Goal: Task Accomplishment & Management: Use online tool/utility

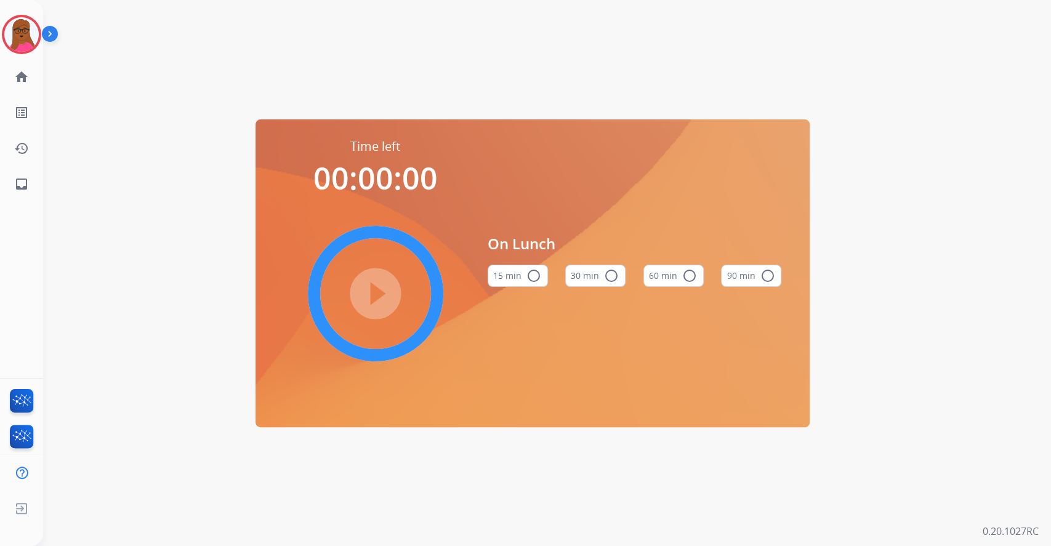
click at [937, 73] on div "Time left 00:00:00 play_circle_filled On Lunch 15 min radio_button_unchecked 30…" at bounding box center [532, 273] width 979 height 546
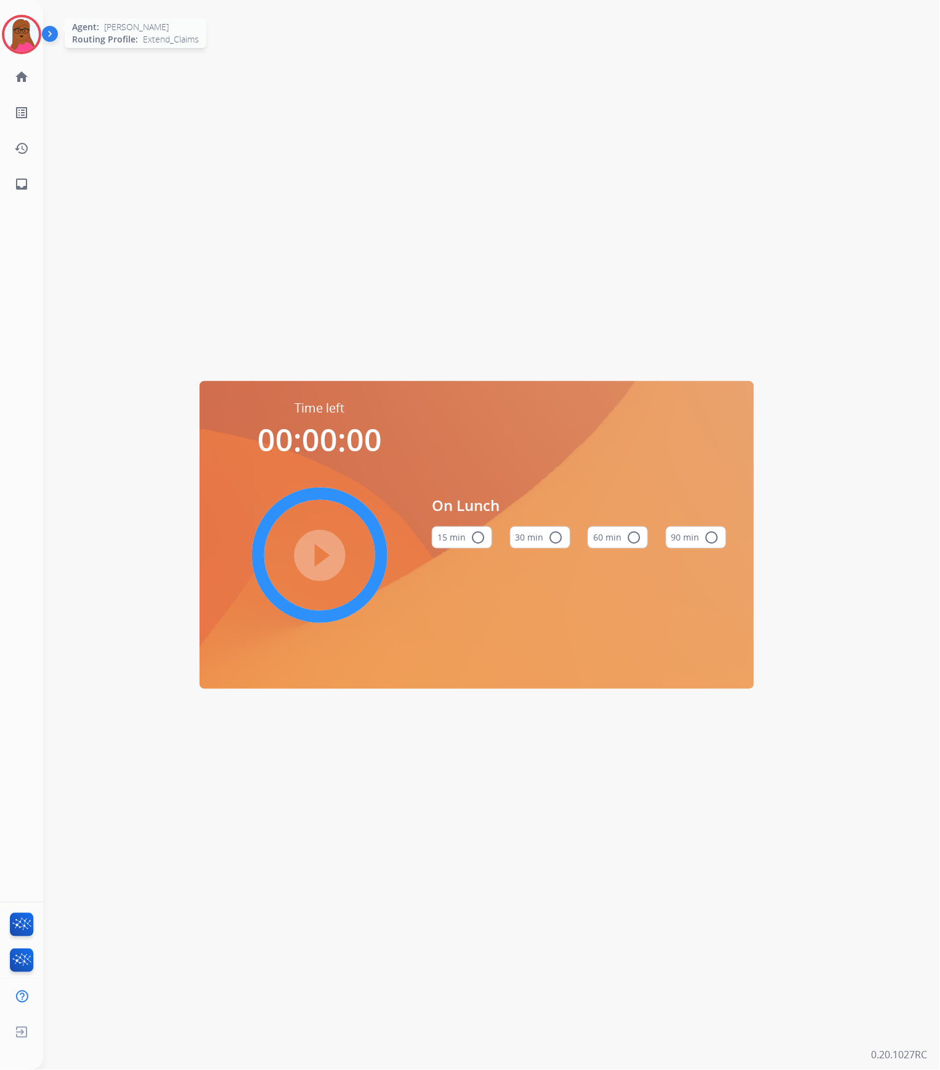
click at [15, 28] on img at bounding box center [21, 34] width 34 height 34
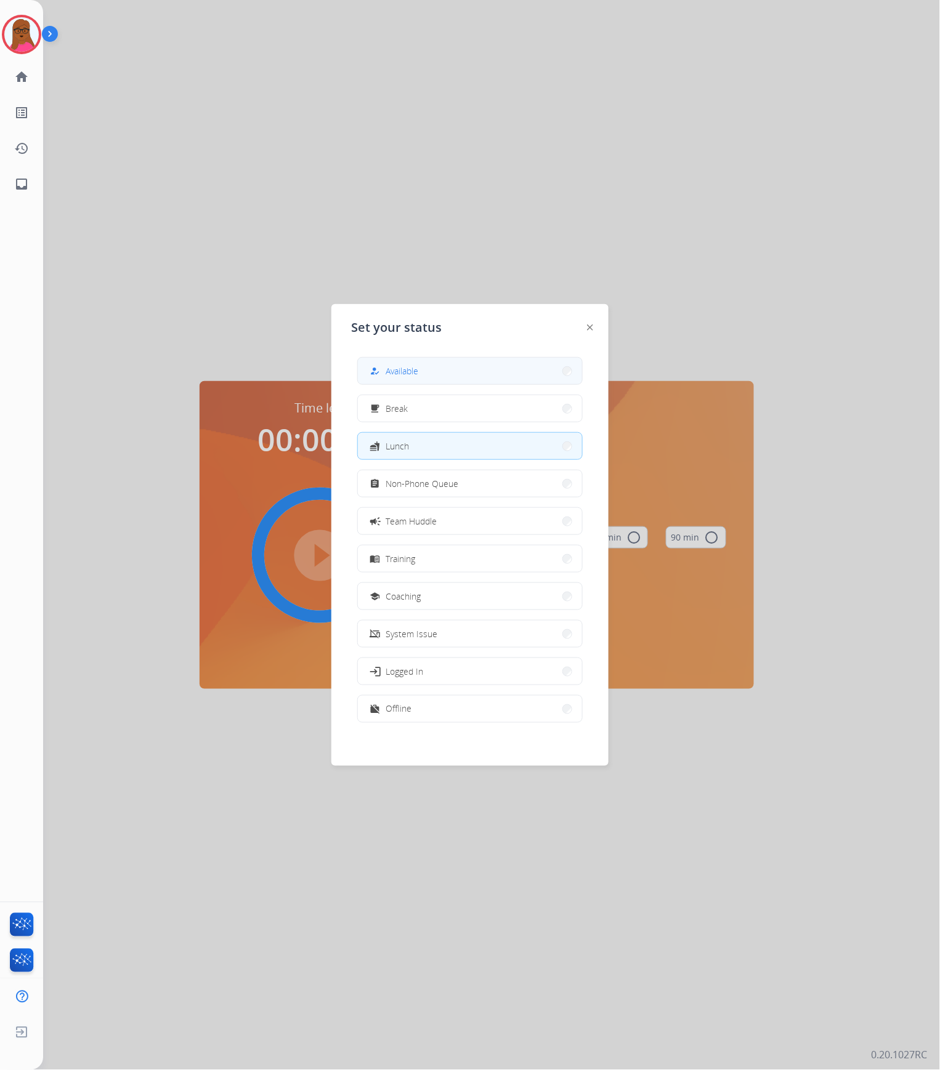
click at [435, 379] on button "how_to_reg Available" at bounding box center [470, 371] width 224 height 26
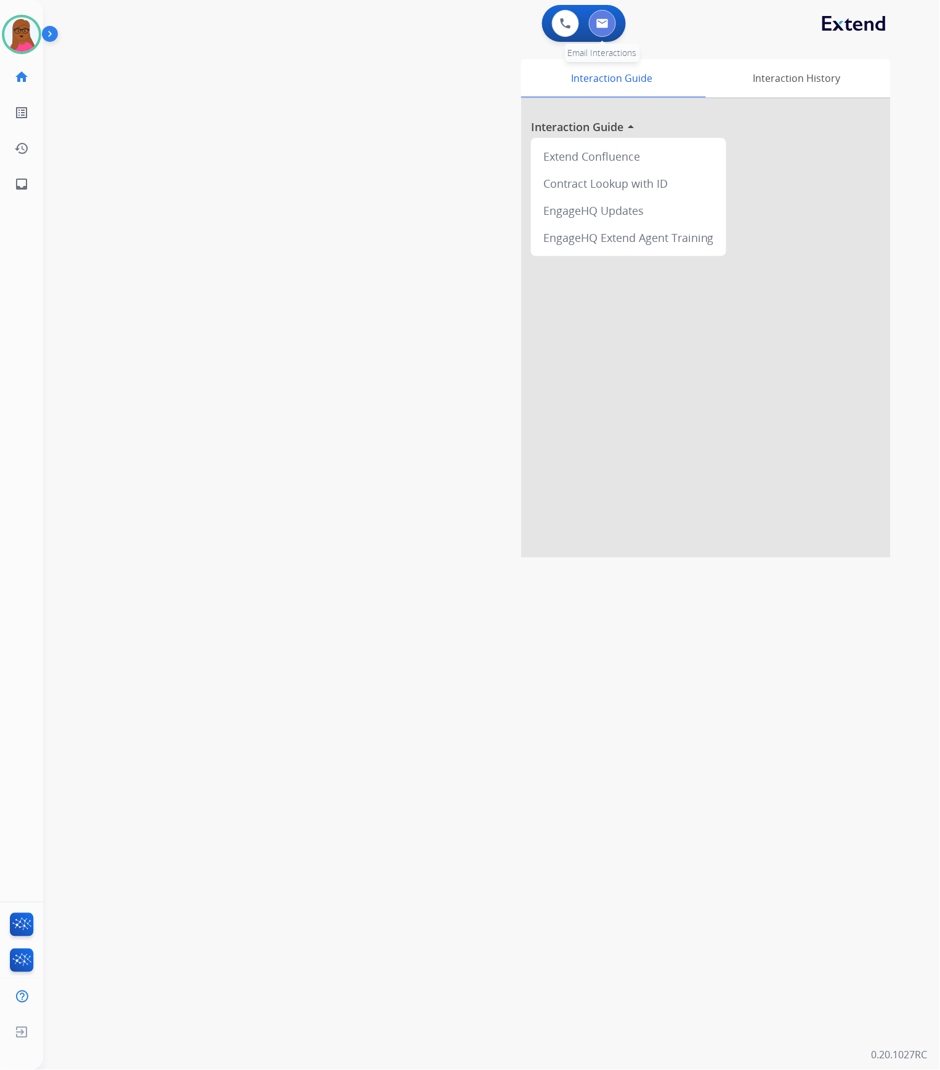
click at [604, 31] on button at bounding box center [602, 23] width 27 height 27
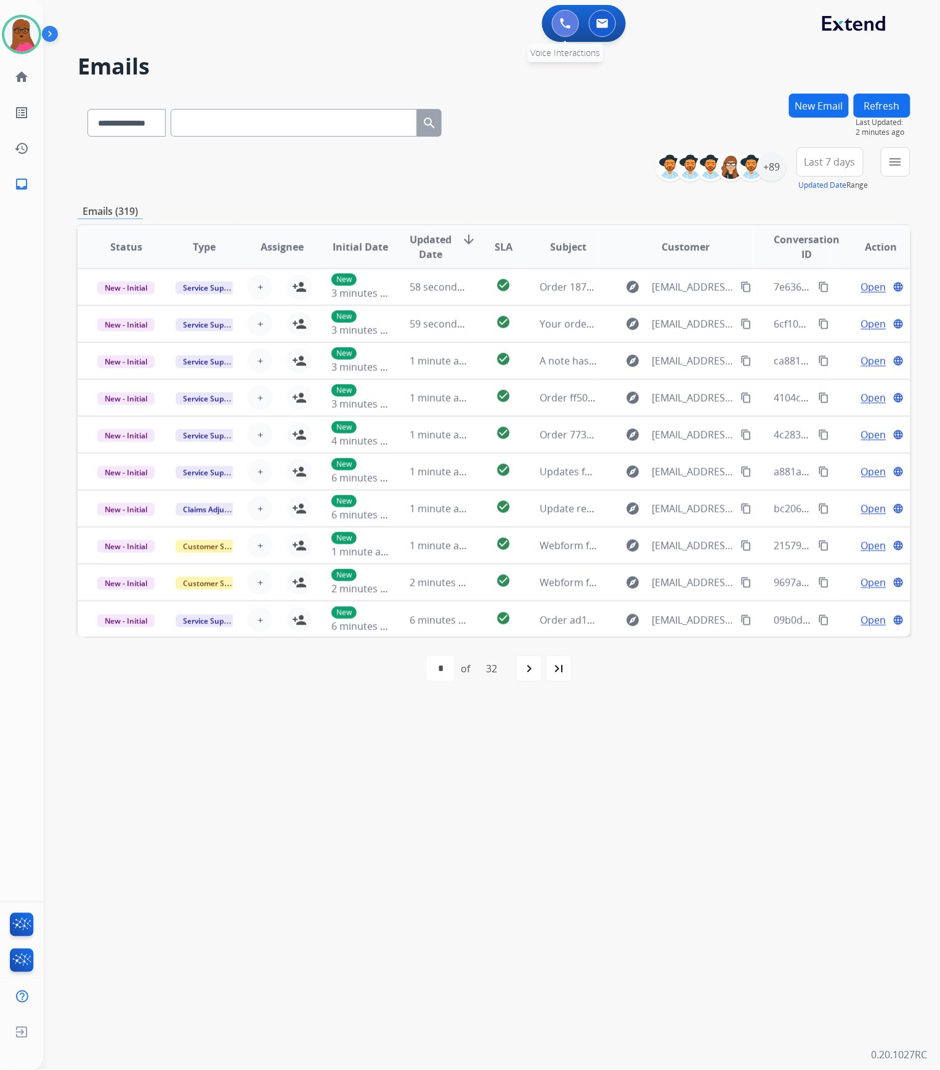
click at [562, 25] on img at bounding box center [565, 23] width 11 height 11
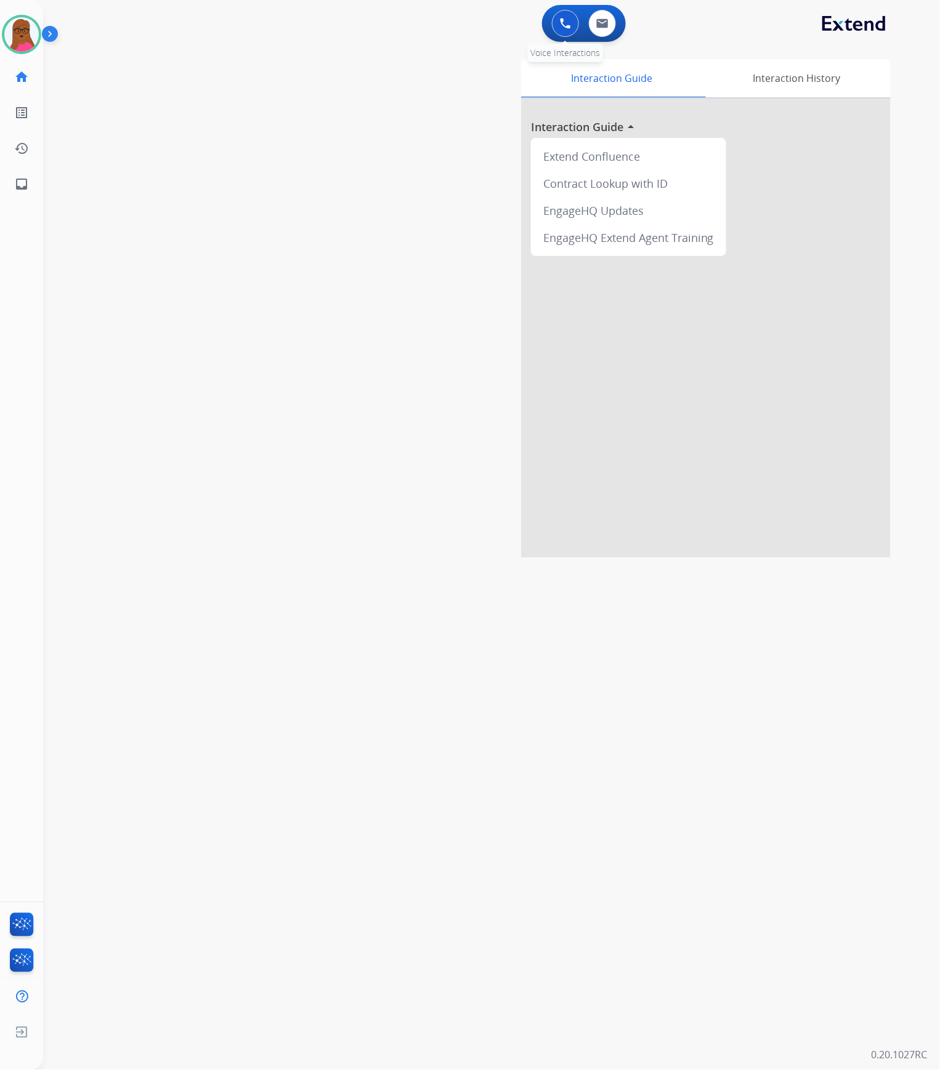
click at [567, 22] on img at bounding box center [565, 23] width 11 height 11
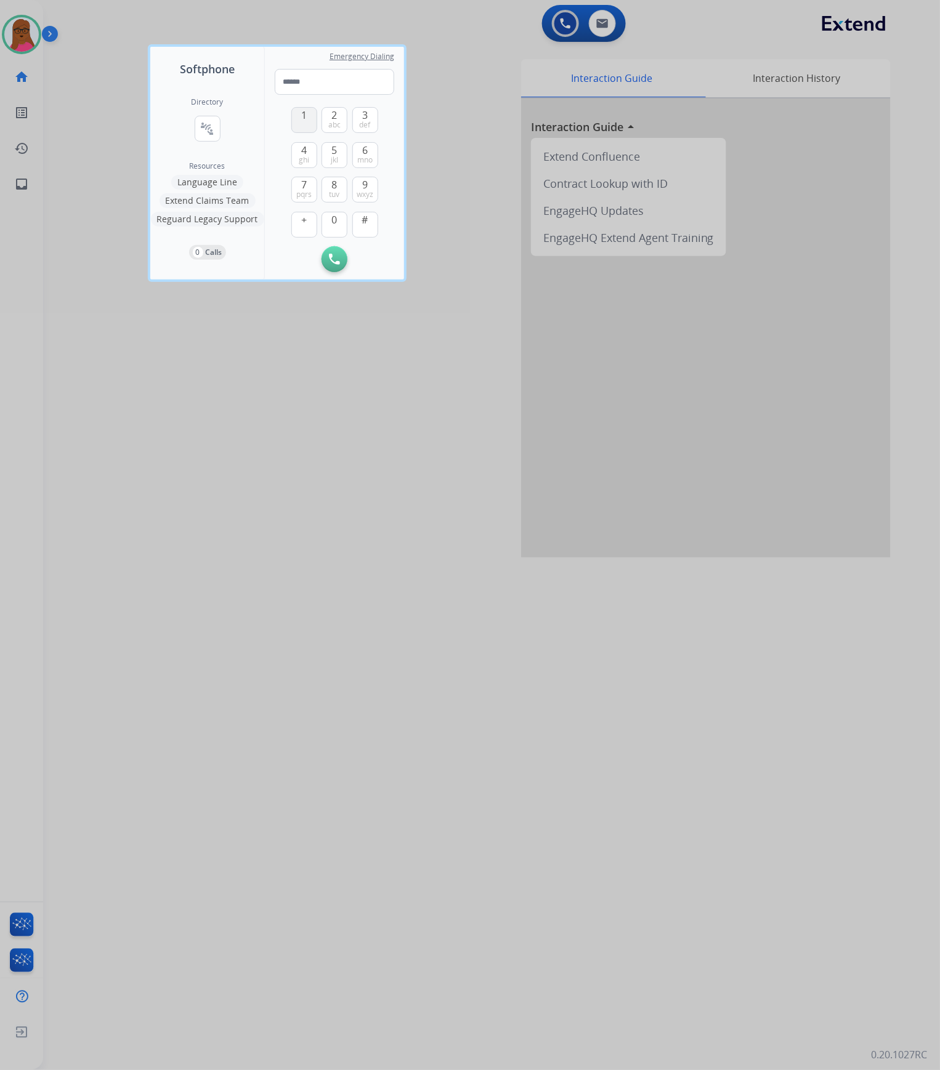
click at [304, 121] on span "1" at bounding box center [304, 115] width 6 height 15
click at [344, 118] on button "2 abc" at bounding box center [334, 120] width 26 height 26
click at [306, 118] on span "1" at bounding box center [304, 115] width 6 height 15
click at [362, 191] on span "wxyz" at bounding box center [365, 195] width 17 height 10
click at [307, 198] on button "7 pqrs" at bounding box center [304, 190] width 26 height 26
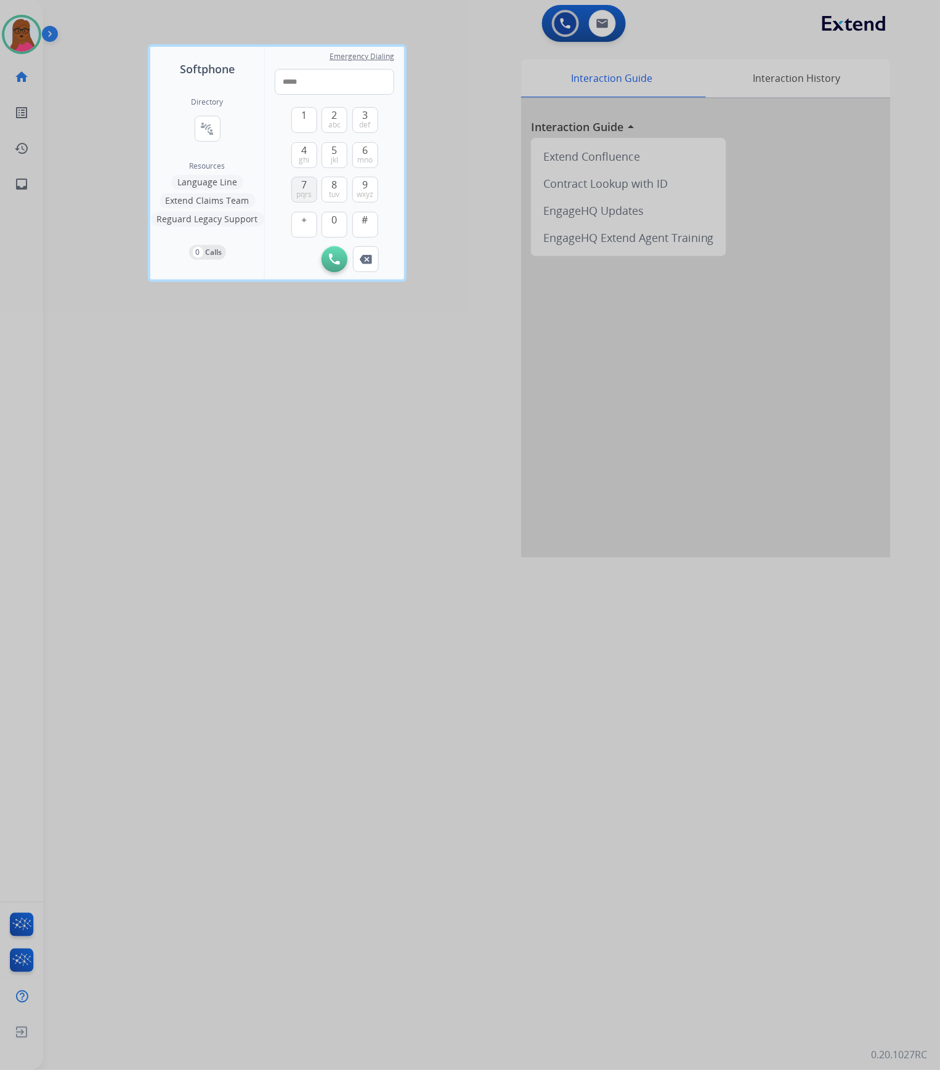
click at [307, 198] on button "7 pqrs" at bounding box center [304, 190] width 26 height 26
click at [361, 158] on span "mno" at bounding box center [364, 160] width 15 height 10
click at [336, 225] on span "0" at bounding box center [335, 219] width 6 height 15
click at [360, 184] on button "9 wxyz" at bounding box center [365, 190] width 26 height 26
click at [358, 184] on button "9 wxyz" at bounding box center [365, 190] width 26 height 26
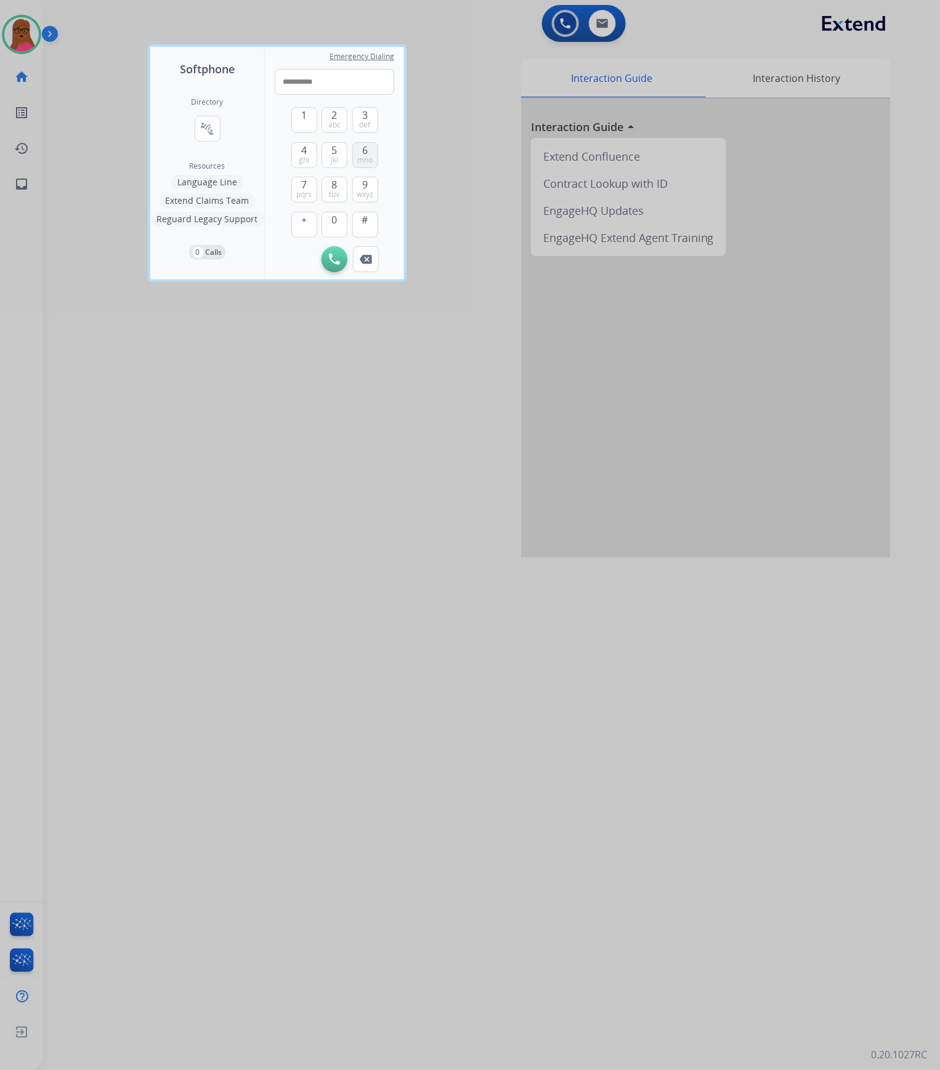
click at [365, 168] on div "6 mno" at bounding box center [365, 155] width 26 height 26
click at [368, 153] on button "6 mno" at bounding box center [365, 155] width 26 height 26
type input "**********"
click at [338, 255] on img at bounding box center [334, 259] width 11 height 11
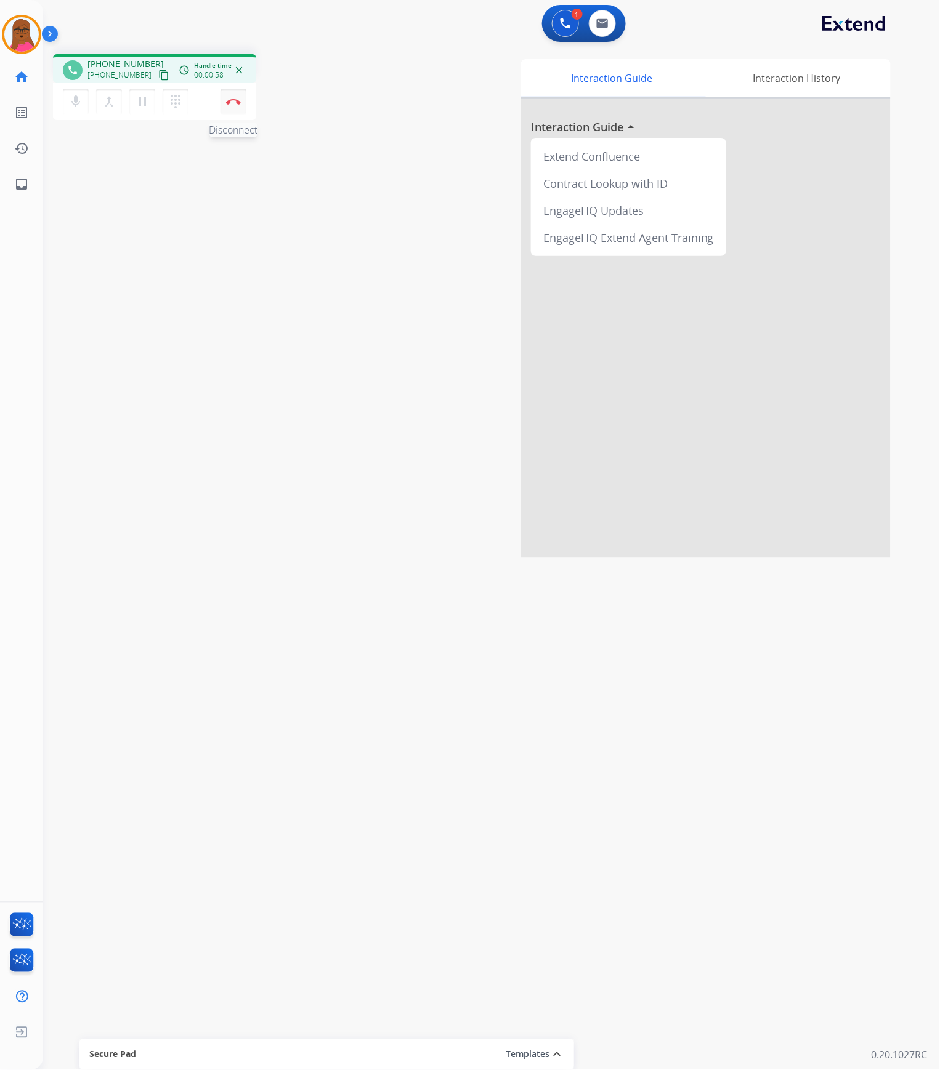
click at [227, 107] on button "Disconnect" at bounding box center [233, 102] width 26 height 26
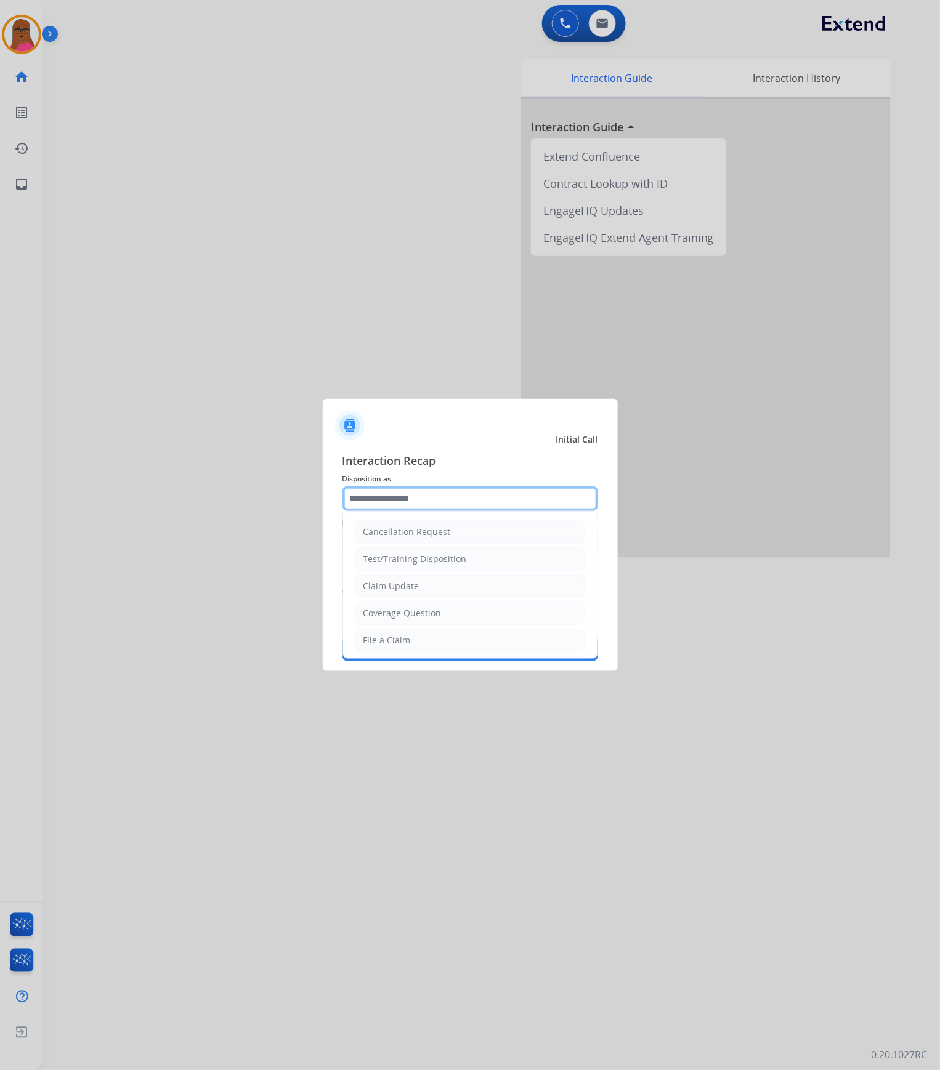
click at [469, 488] on input "text" at bounding box center [470, 499] width 256 height 25
click at [432, 546] on li "Claim Update" at bounding box center [470, 586] width 230 height 23
type input "**********"
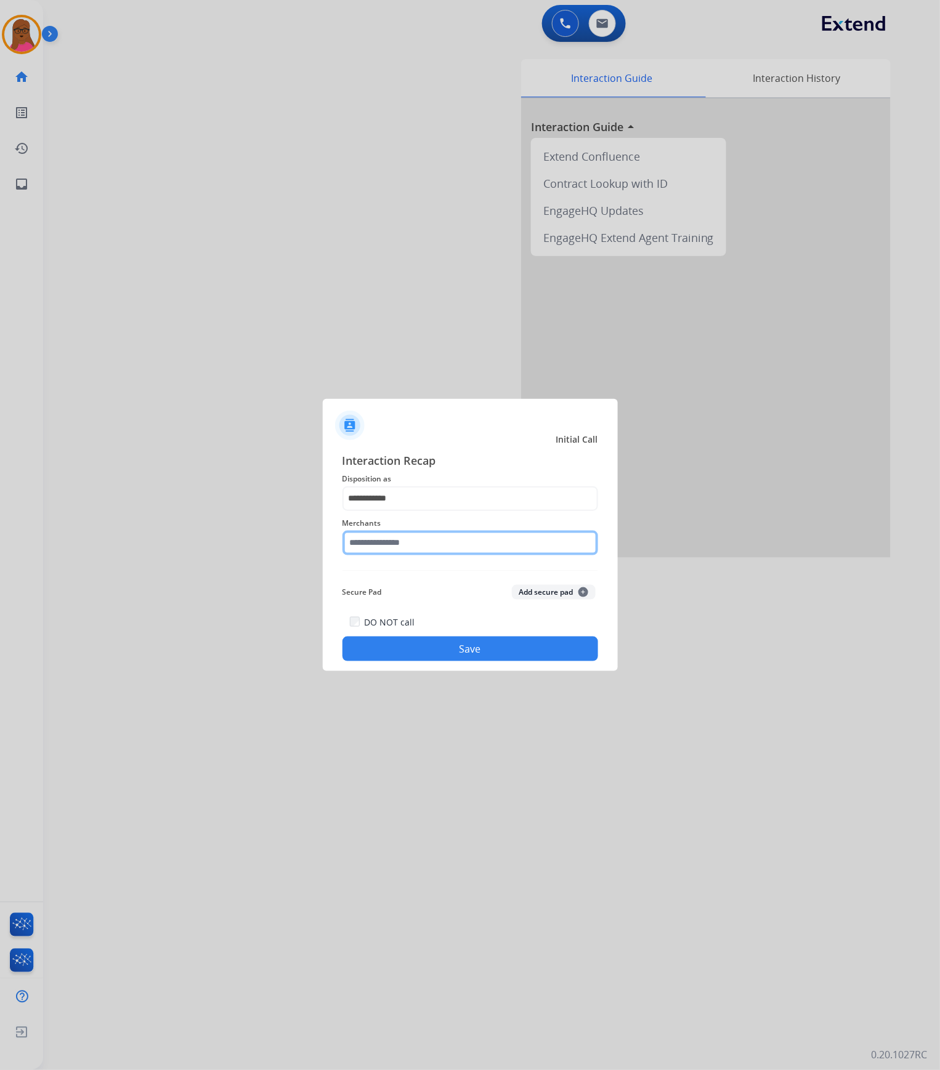
click at [443, 546] on input "text" at bounding box center [470, 543] width 256 height 25
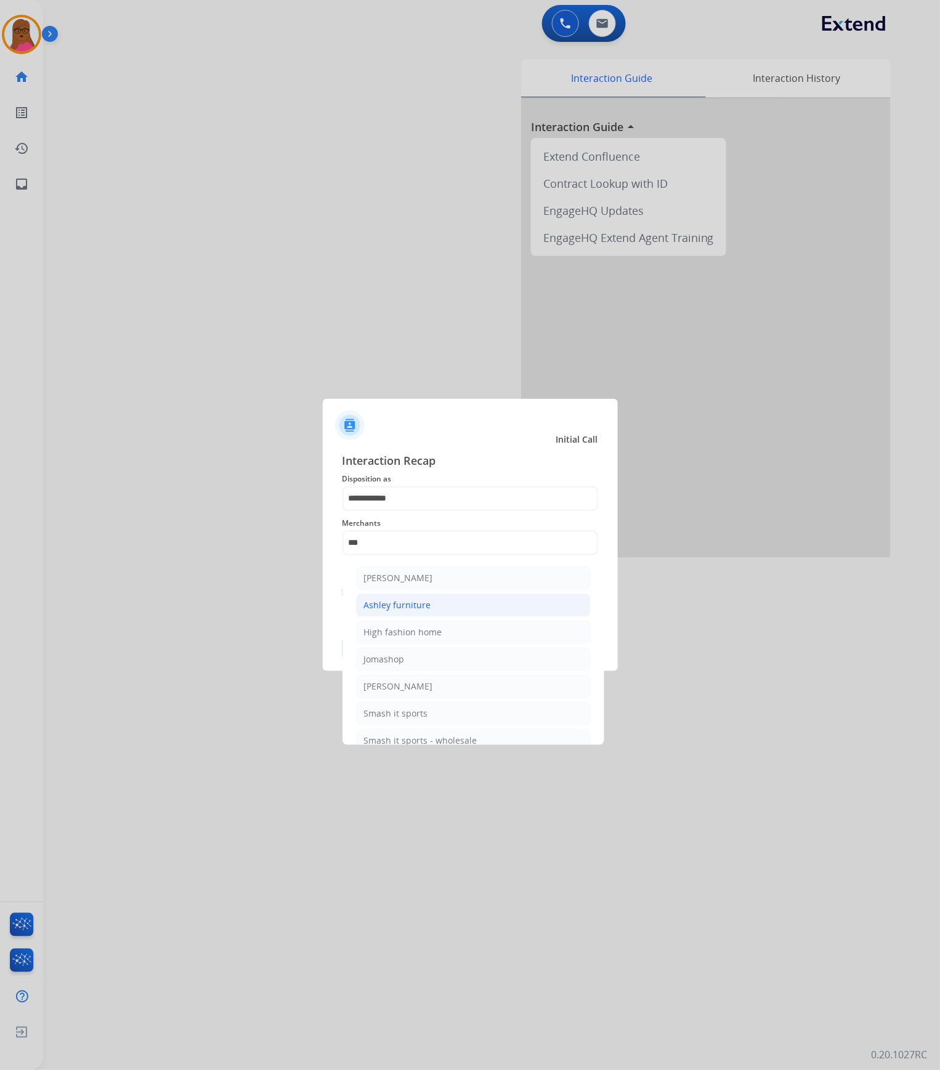
click at [429, 546] on li "Ashley furniture" at bounding box center [473, 605] width 235 height 23
type input "**********"
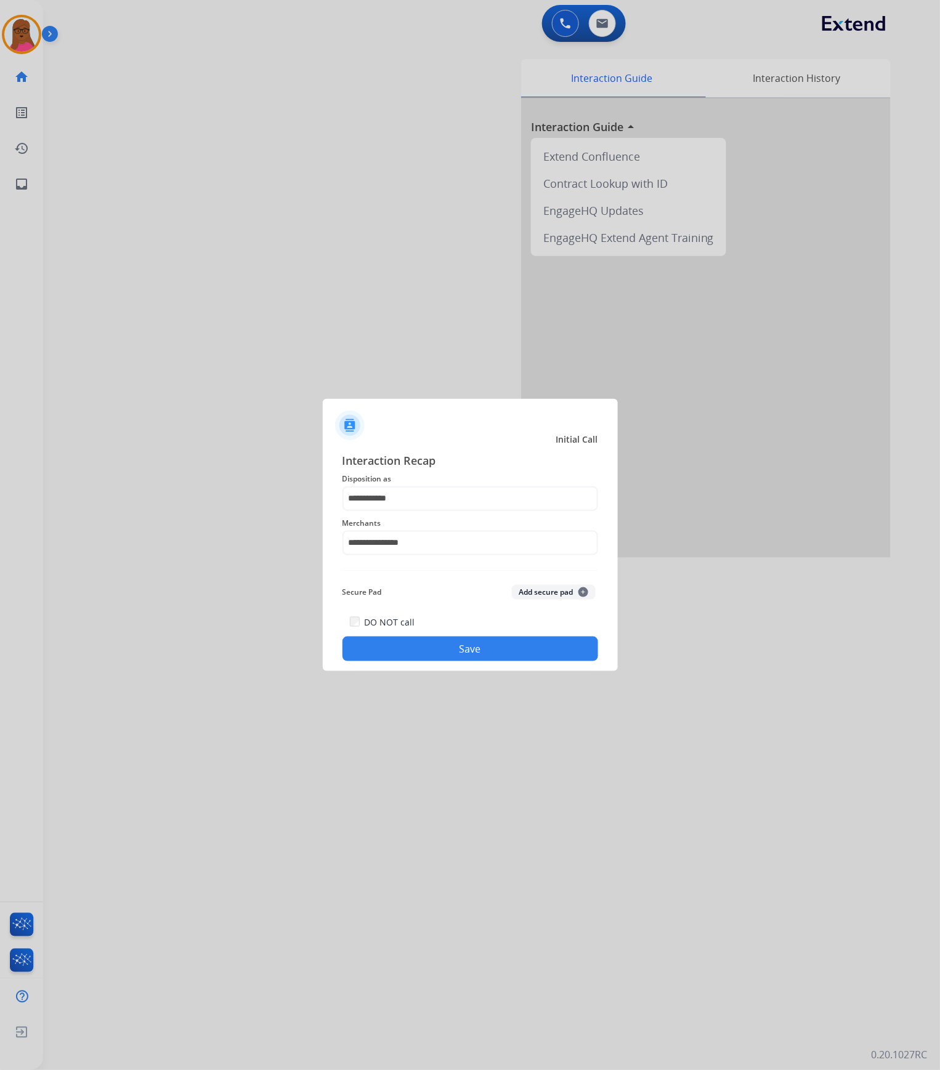
click at [466, 546] on button "Save" at bounding box center [470, 649] width 256 height 25
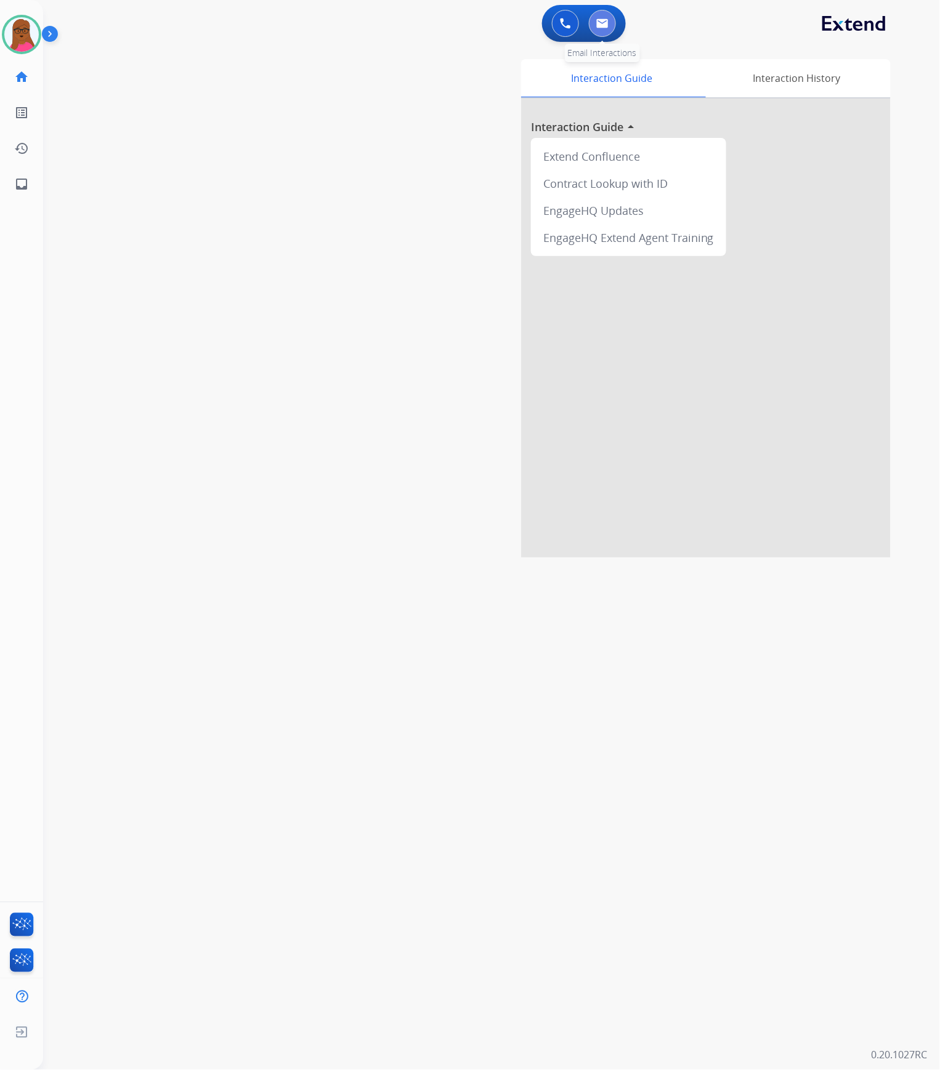
click at [604, 25] on img at bounding box center [602, 23] width 12 height 10
select select "**********"
